Goal: Information Seeking & Learning: Compare options

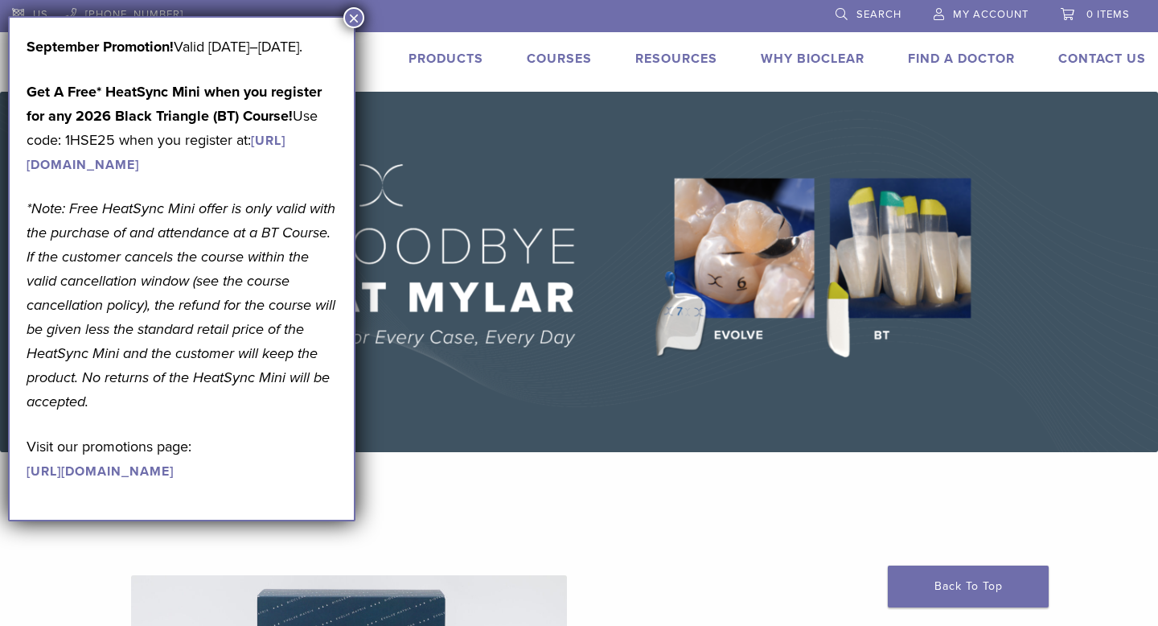
click at [347, 26] on div "September Promotion! Valid September 1–30, 2025. Get A Free* HeatSync Mini when…" at bounding box center [182, 268] width 348 height 505
click at [358, 23] on button "×" at bounding box center [354, 17] width 21 height 21
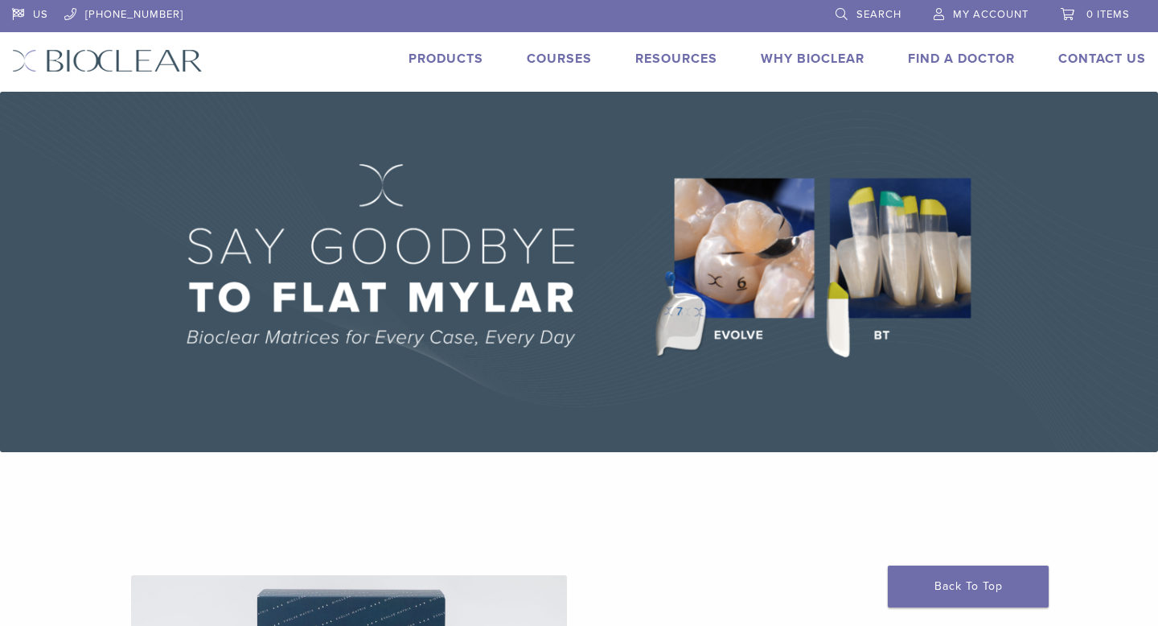
click at [421, 59] on link "Products" at bounding box center [446, 59] width 75 height 16
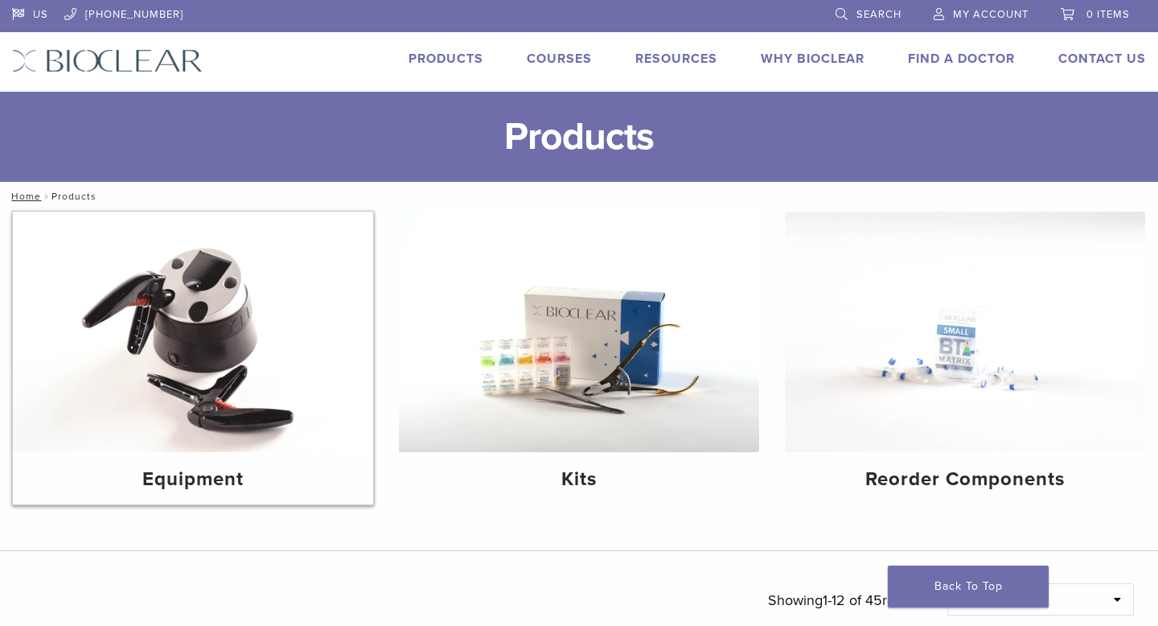
click at [211, 366] on img at bounding box center [193, 332] width 360 height 241
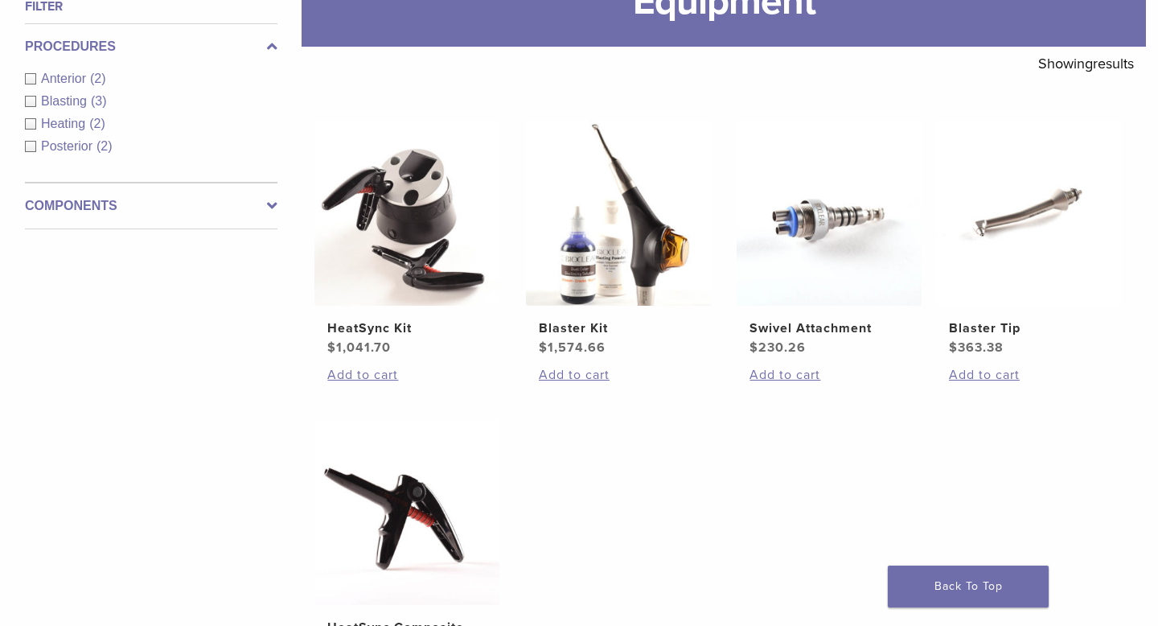
scroll to position [251, 0]
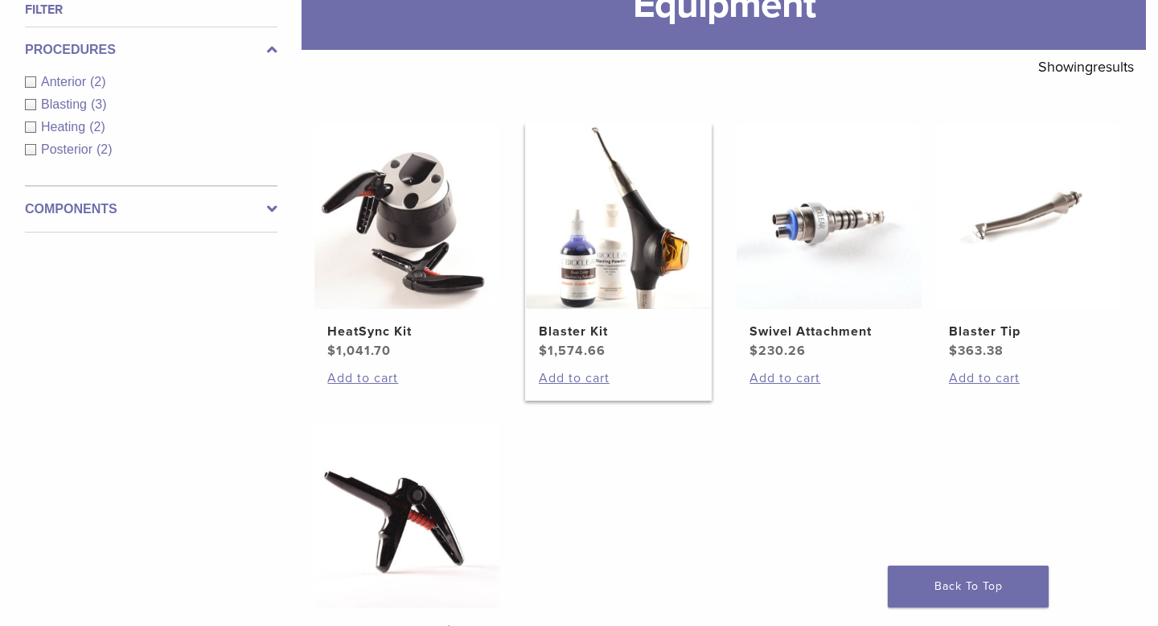
click at [576, 331] on h2 "Blaster Kit" at bounding box center [618, 331] width 159 height 19
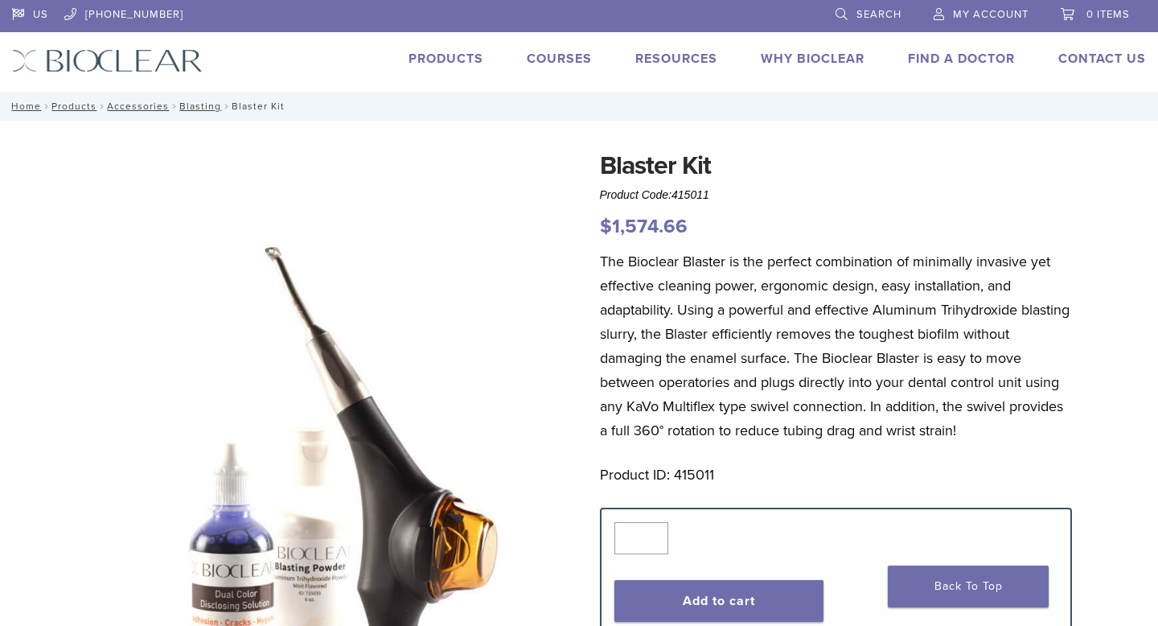
click at [423, 60] on link "Products" at bounding box center [446, 59] width 75 height 16
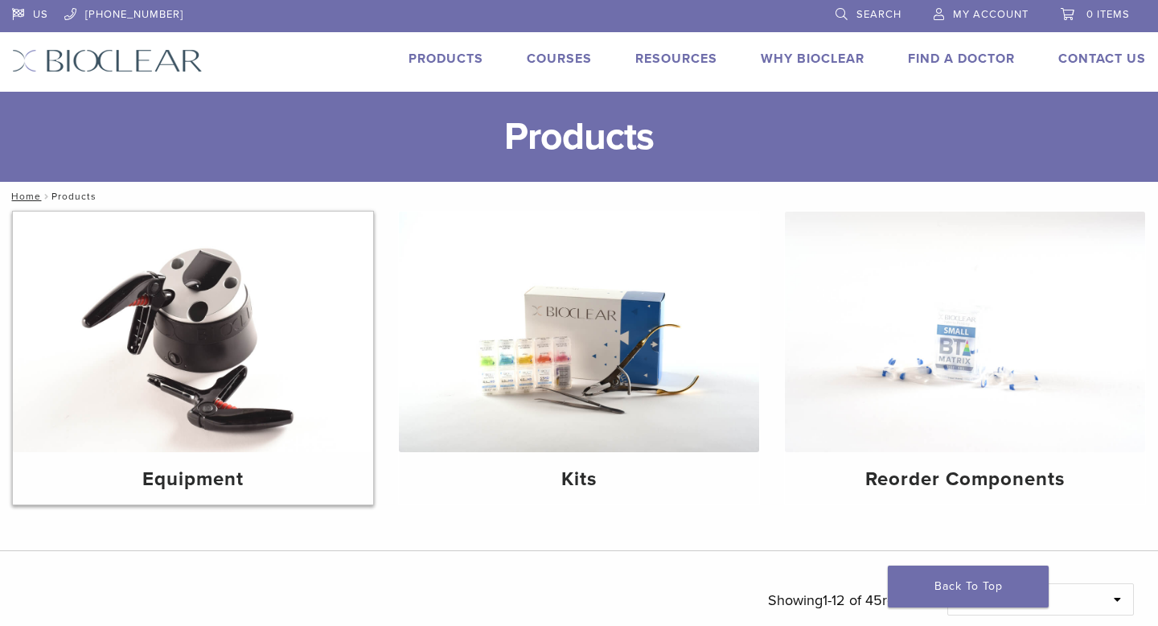
click at [197, 281] on img at bounding box center [193, 332] width 360 height 241
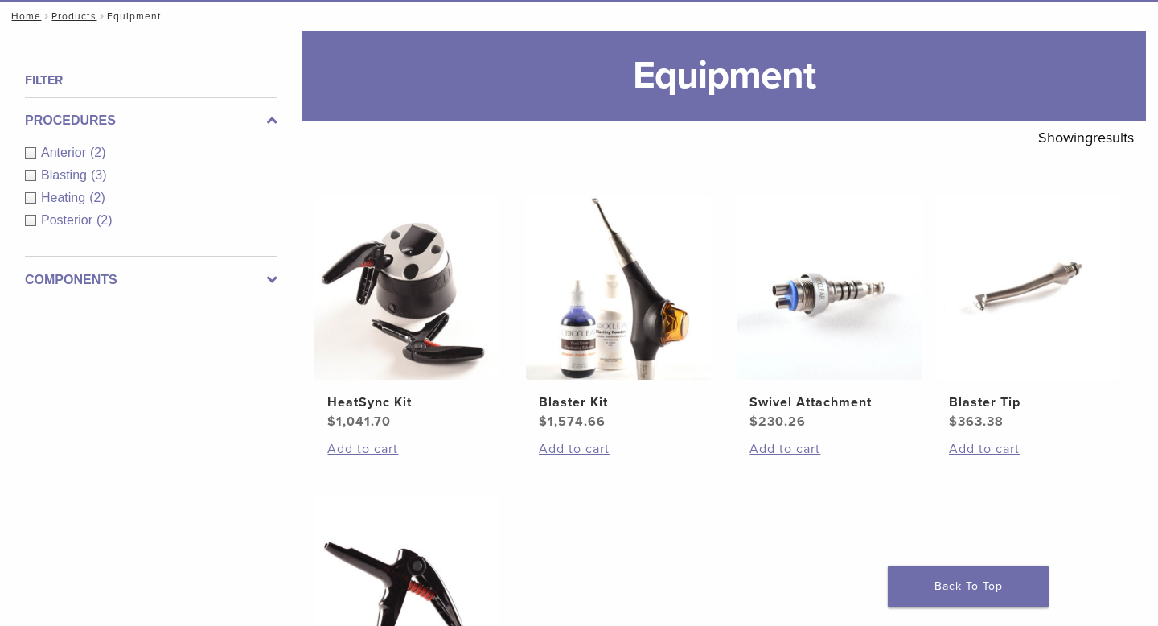
scroll to position [178, 0]
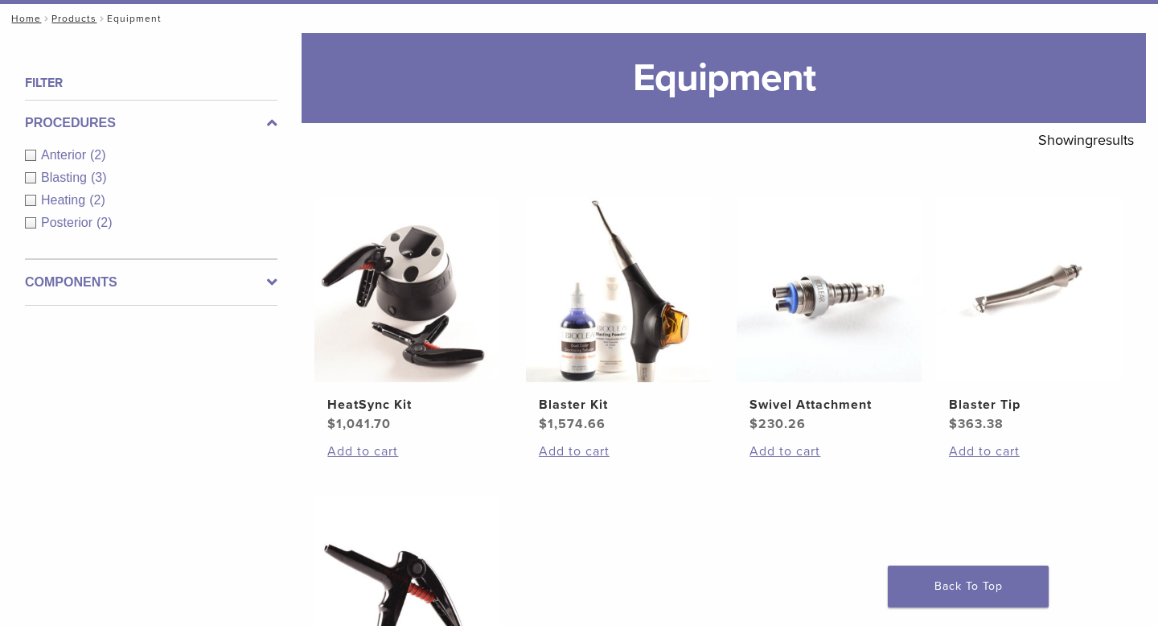
click at [47, 176] on span "Blasting" at bounding box center [66, 178] width 50 height 14
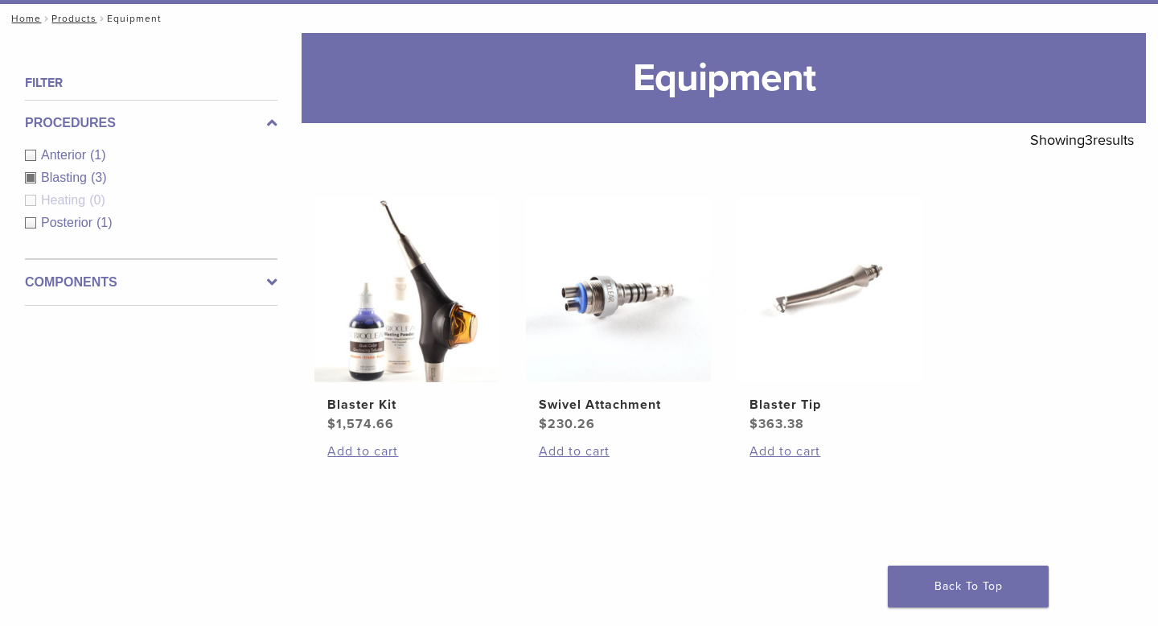
click at [181, 305] on div "Filter Procedures Anterior (1) Blasting (3) Heating (0) Posterior (1) Component…" at bounding box center [144, 339] width 265 height 533
click at [233, 279] on label "Components" at bounding box center [151, 282] width 253 height 19
click at [85, 205] on span "Equipment" at bounding box center [74, 202] width 66 height 14
click at [412, 258] on img at bounding box center [407, 289] width 185 height 185
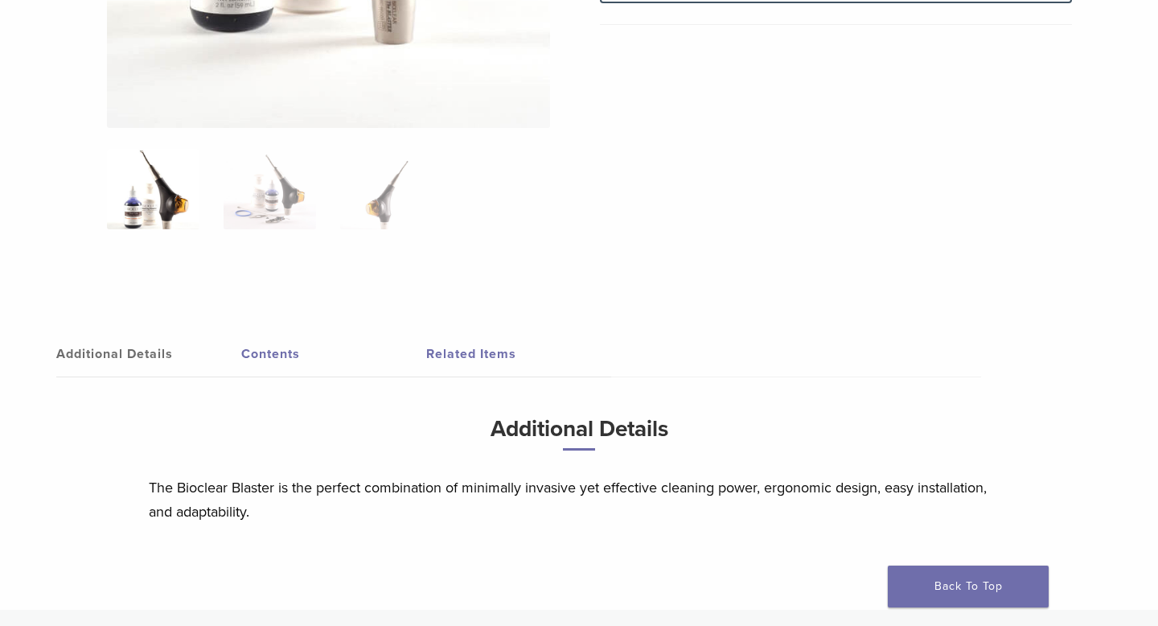
scroll to position [648, 0]
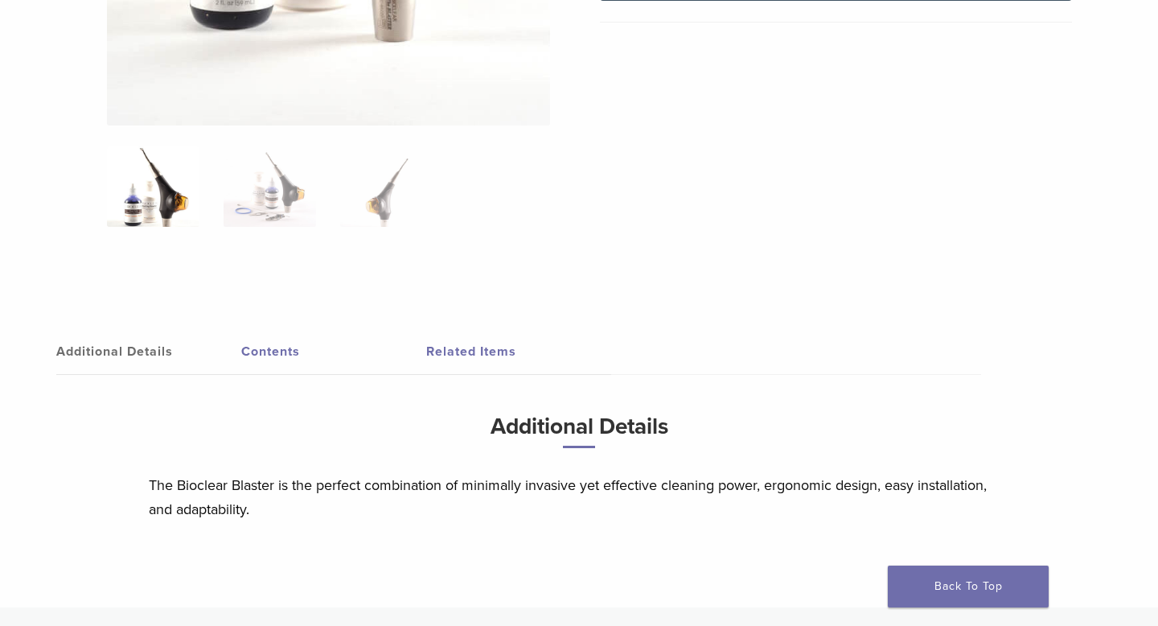
click at [453, 340] on link "Related Items" at bounding box center [518, 351] width 185 height 45
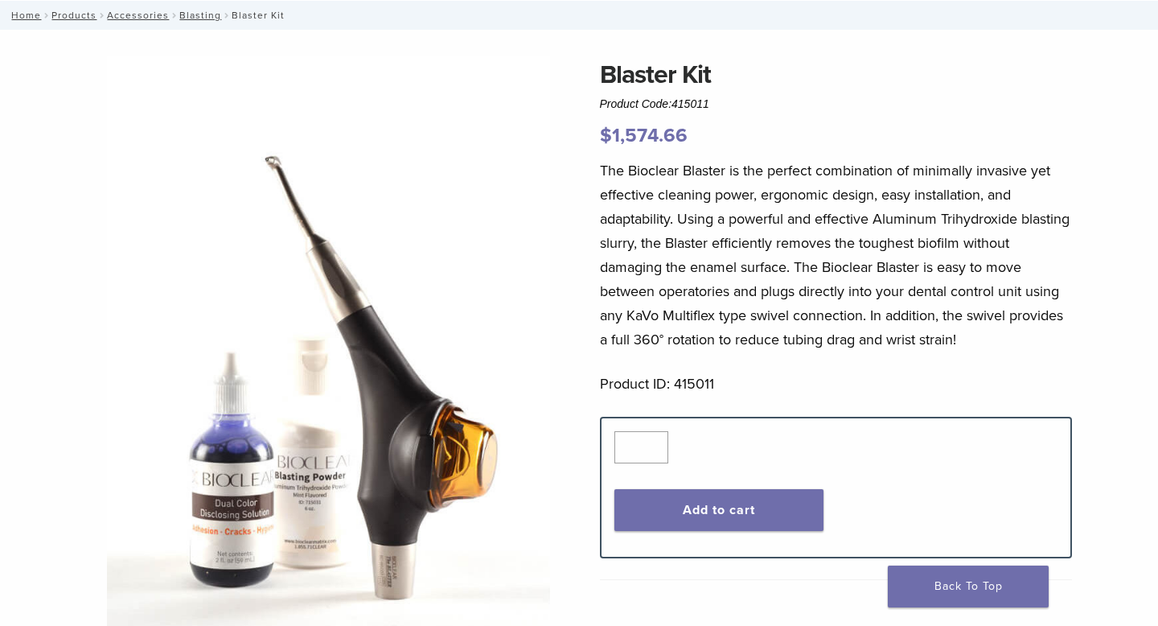
scroll to position [0, 0]
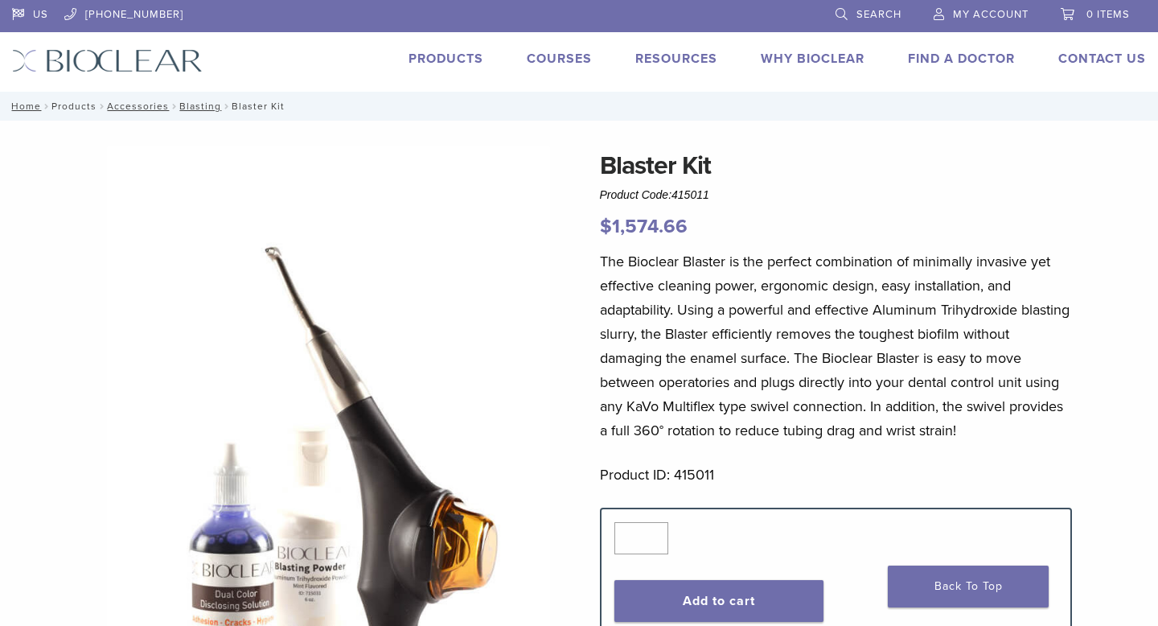
click at [76, 101] on link "Products" at bounding box center [73, 106] width 45 height 11
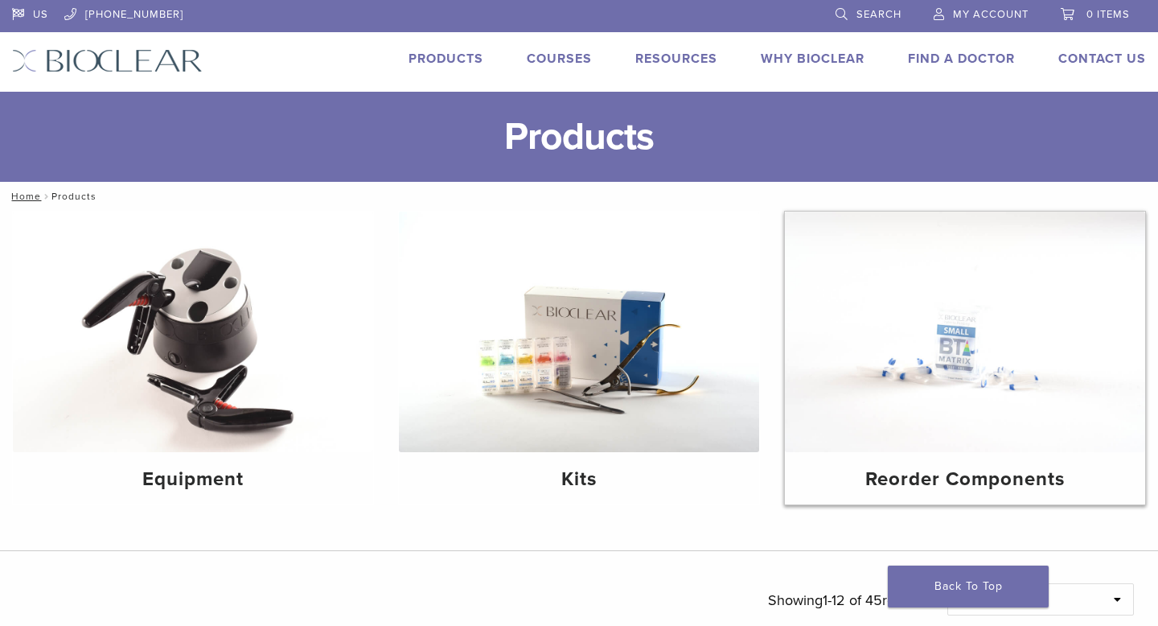
click at [1051, 367] on img at bounding box center [965, 332] width 360 height 241
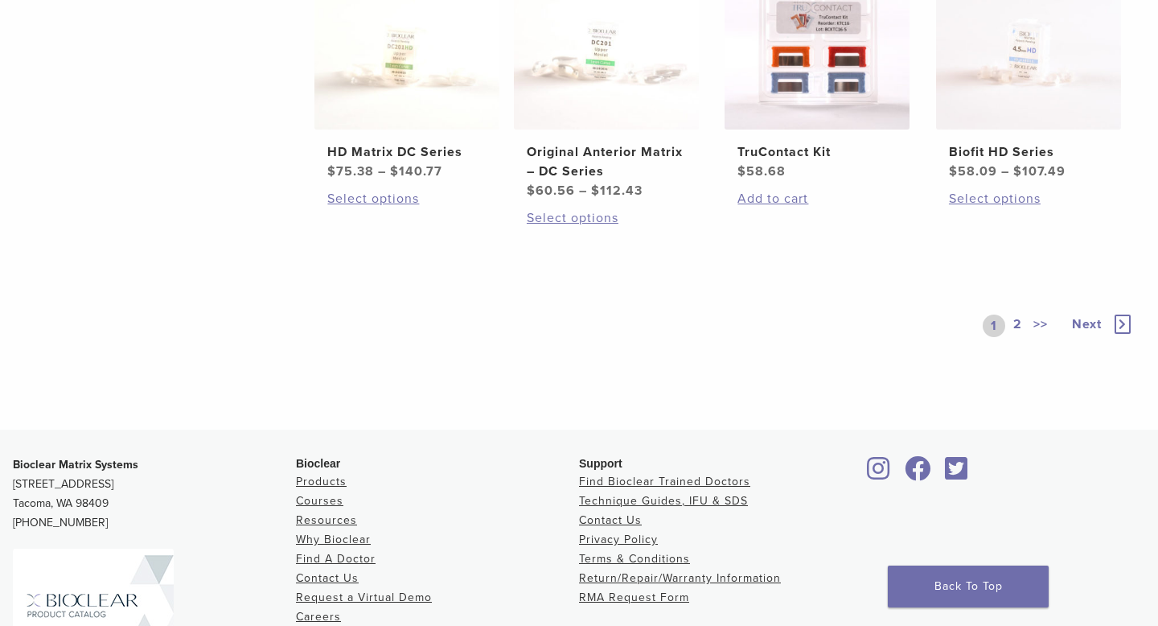
scroll to position [1072, 0]
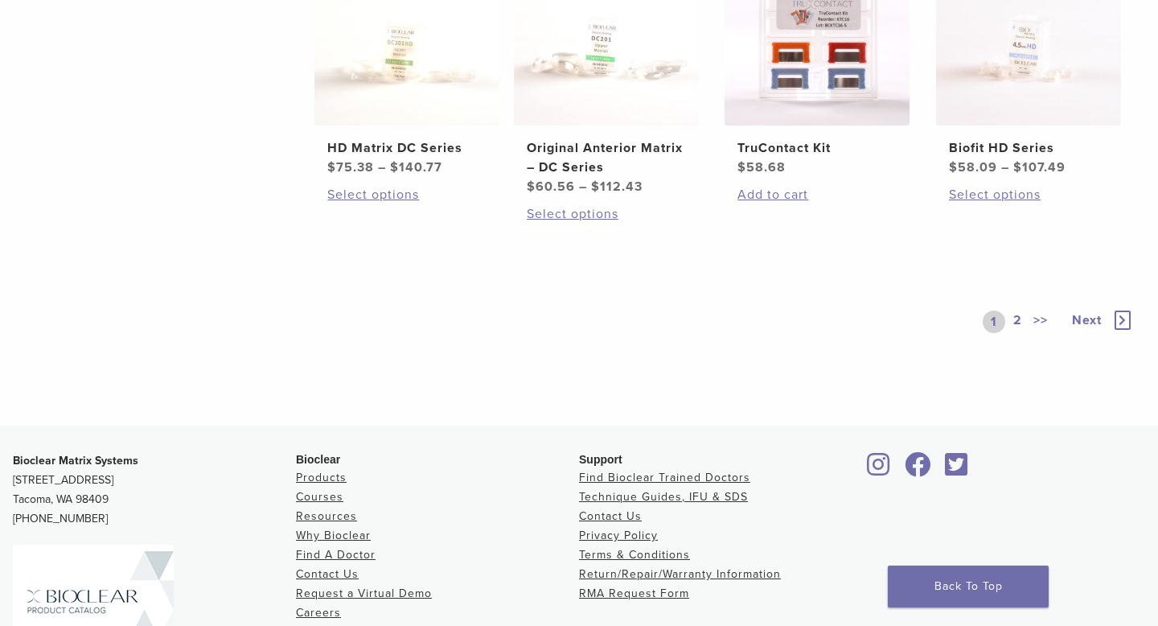
click at [1120, 321] on icon at bounding box center [1123, 320] width 16 height 19
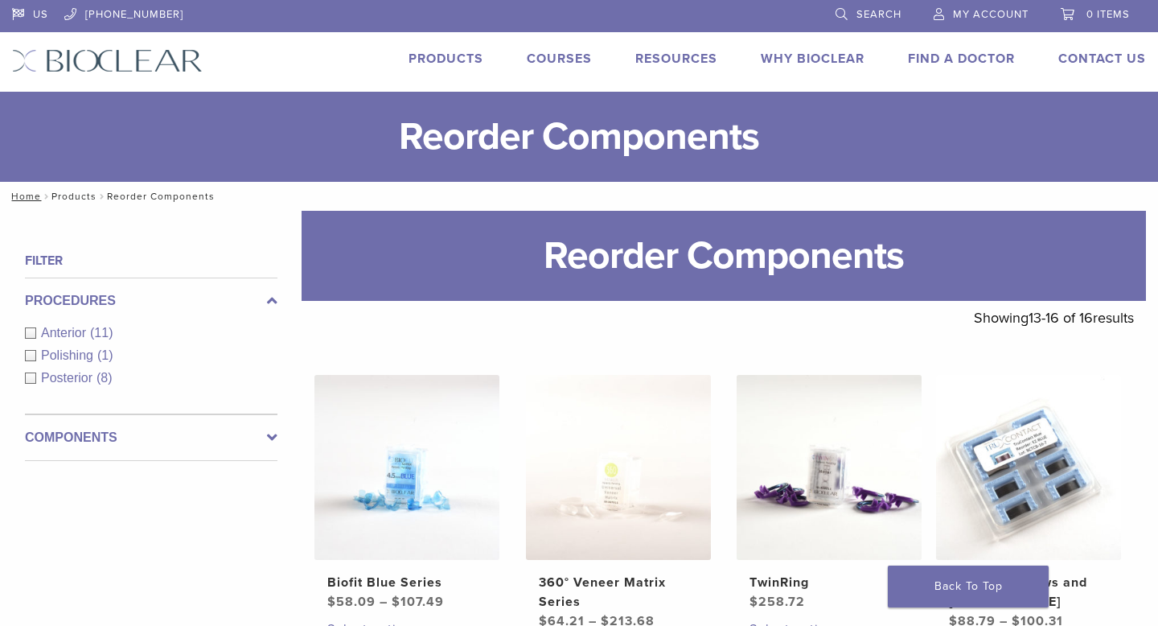
click at [66, 195] on link "Products" at bounding box center [73, 196] width 45 height 11
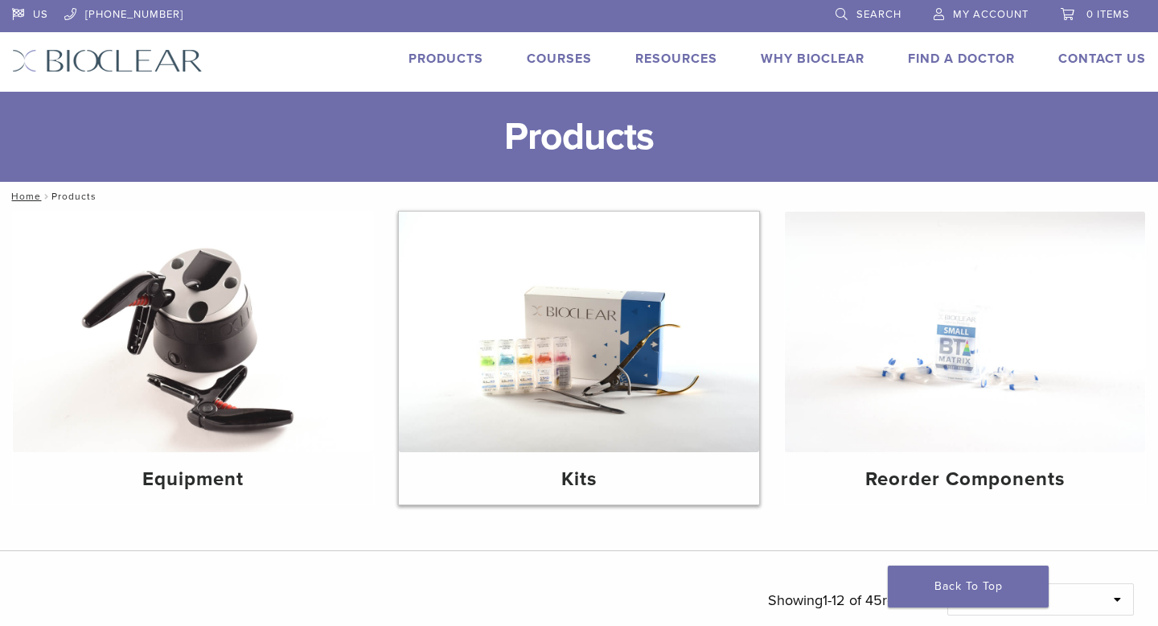
click at [677, 365] on img at bounding box center [579, 332] width 360 height 241
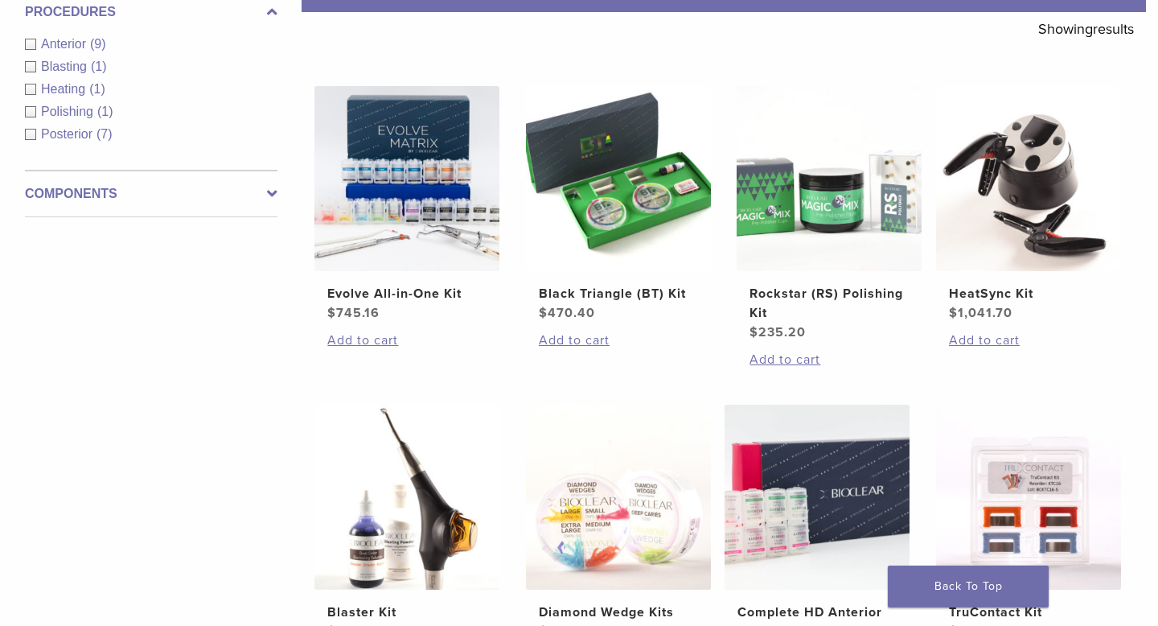
scroll to position [287, 0]
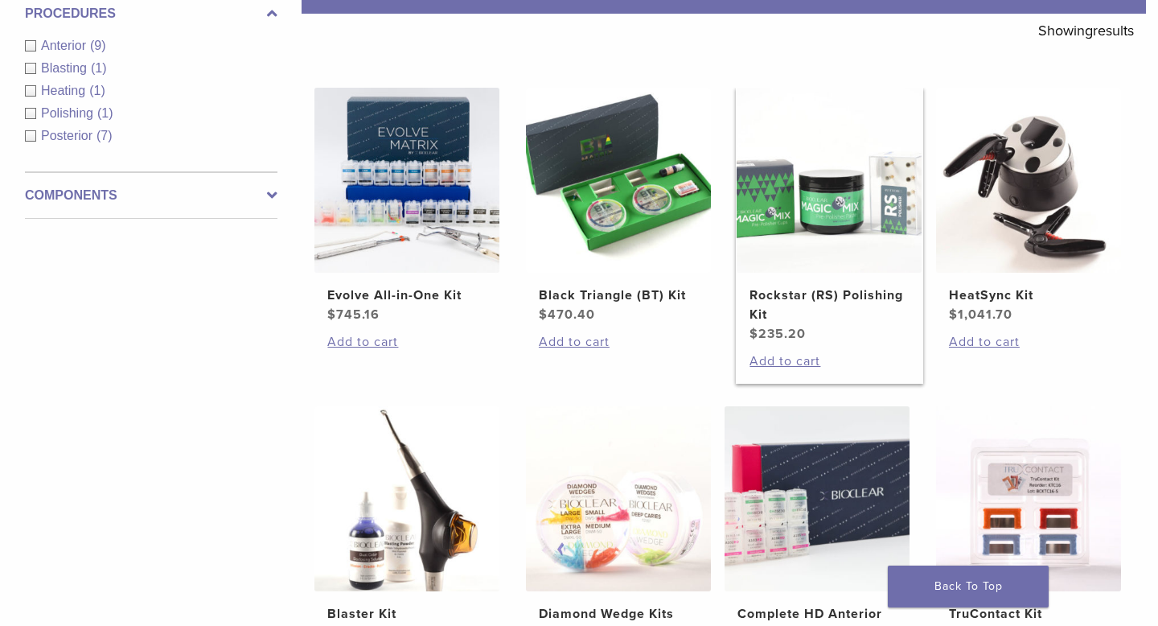
click at [838, 163] on img at bounding box center [829, 180] width 185 height 185
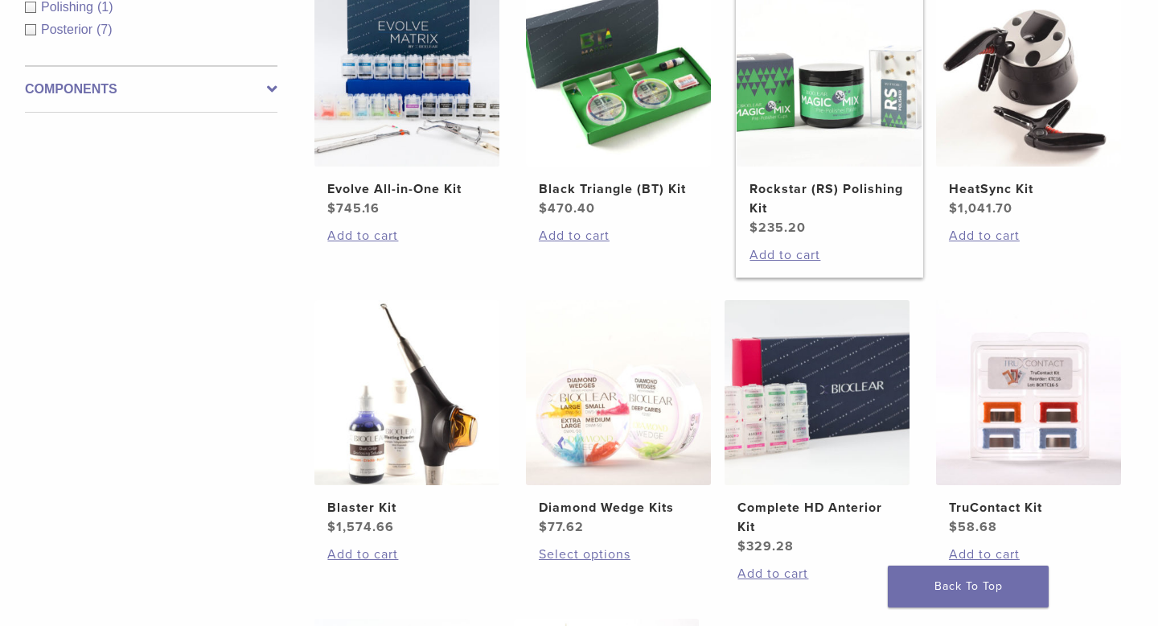
scroll to position [415, 0]
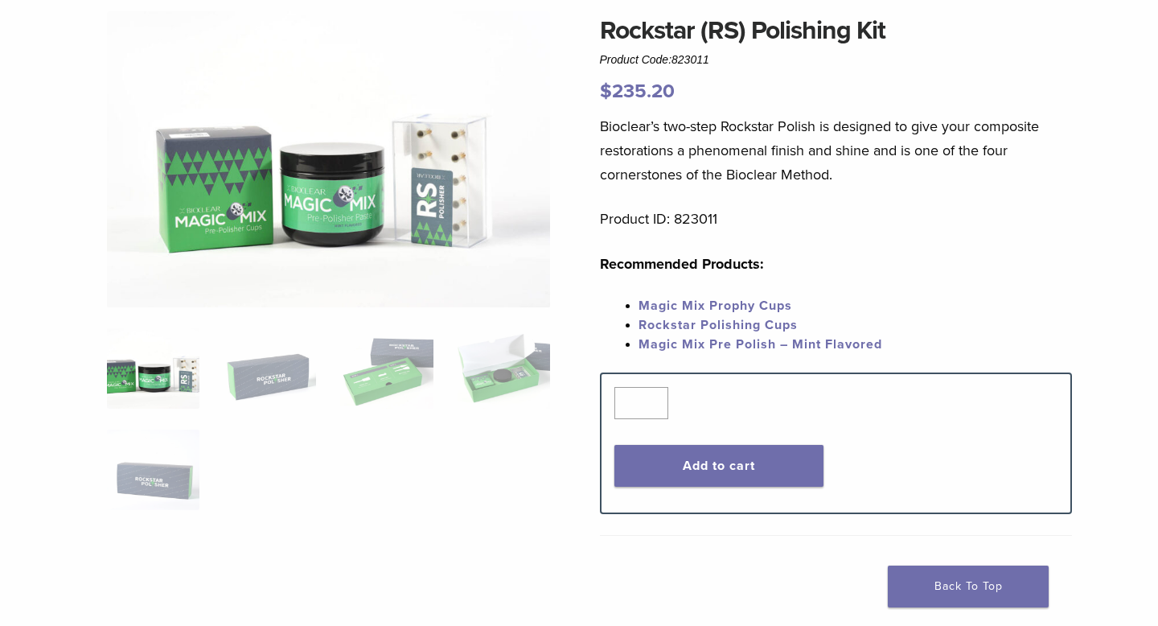
scroll to position [162, 0]
